Goal: Complete application form

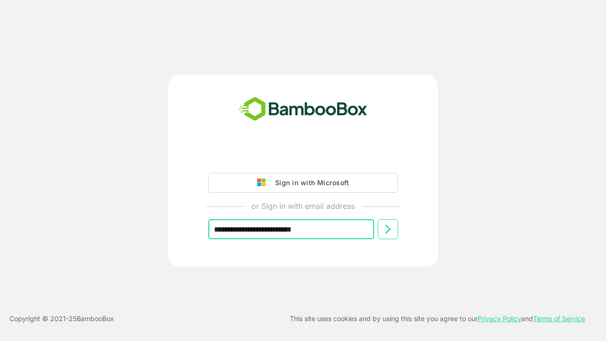
type input "**********"
click at [388, 229] on icon at bounding box center [387, 228] width 11 height 11
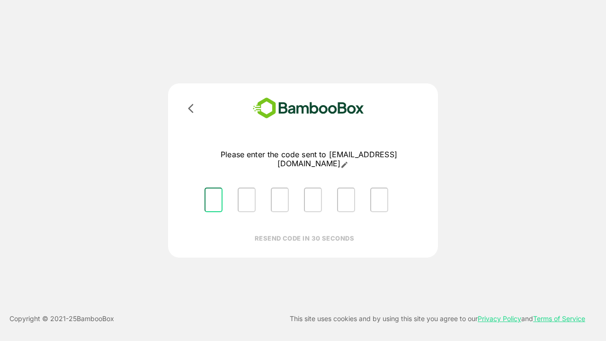
type input "*"
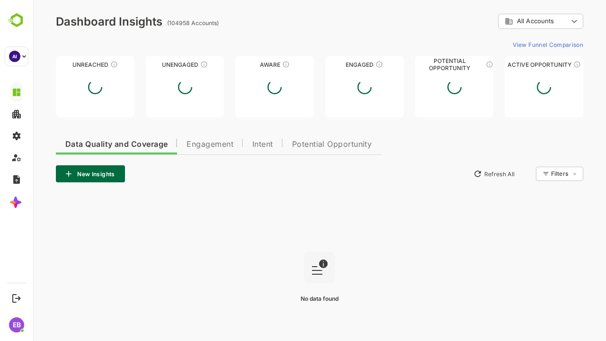
type input "**********"
